Goal: Book appointment/travel/reservation

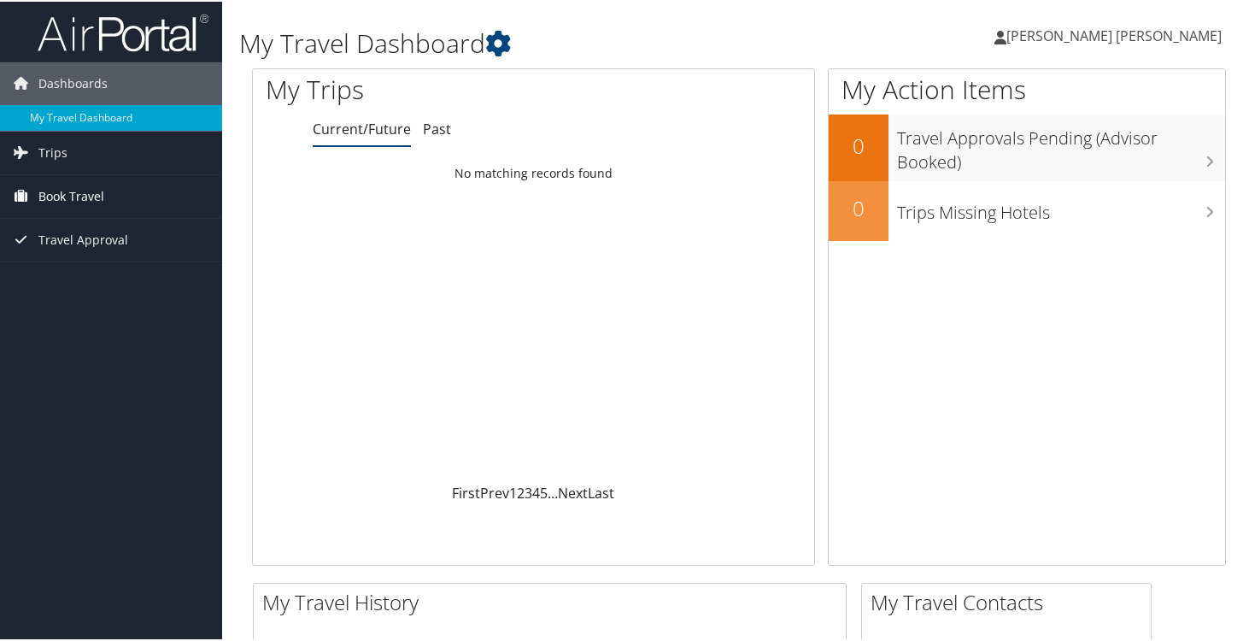
click at [67, 194] on span "Book Travel" at bounding box center [71, 194] width 66 height 43
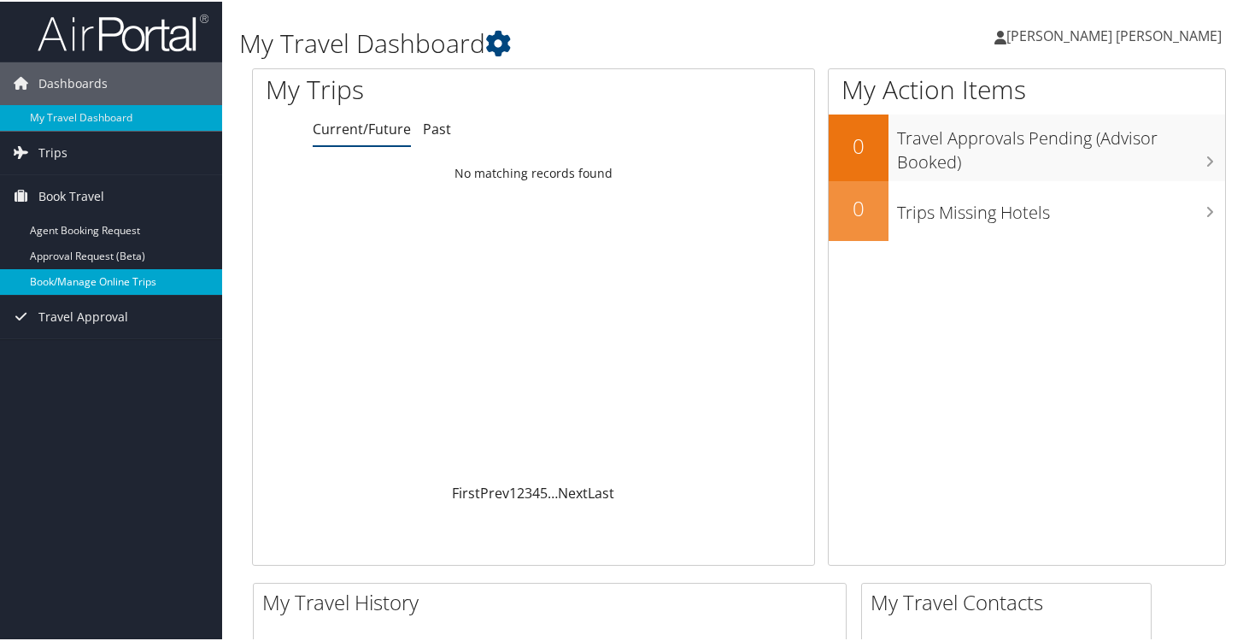
click at [67, 279] on link "Book/Manage Online Trips" at bounding box center [111, 280] width 222 height 26
